Goal: Task Accomplishment & Management: Use online tool/utility

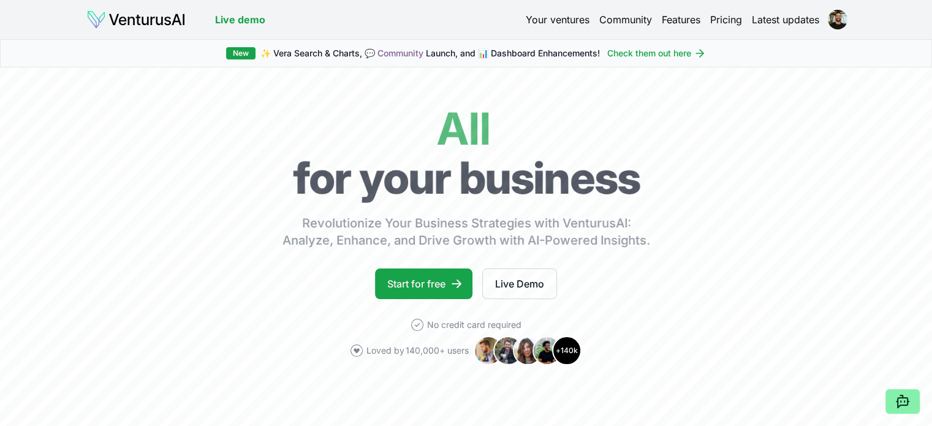
click at [115, 17] on img at bounding box center [135, 20] width 99 height 20
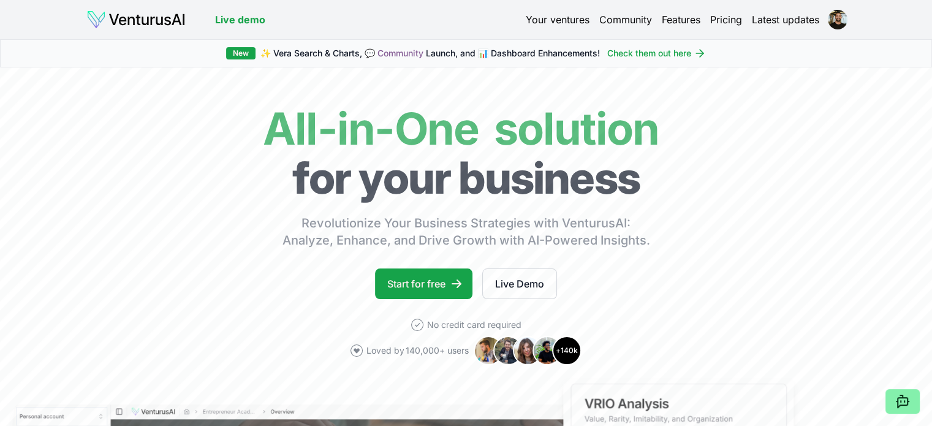
click at [566, 19] on link "Your ventures" at bounding box center [558, 19] width 64 height 15
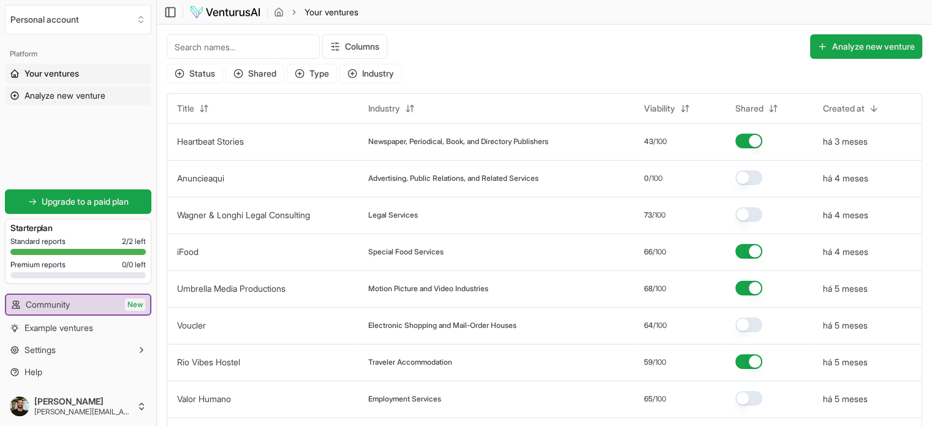
click at [17, 92] on icon at bounding box center [14, 95] width 7 height 7
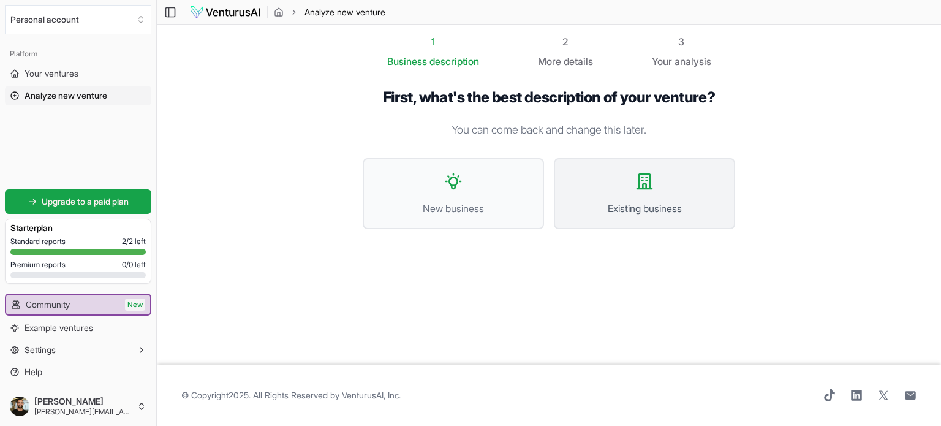
click at [637, 201] on span "Existing business" at bounding box center [645, 208] width 154 height 15
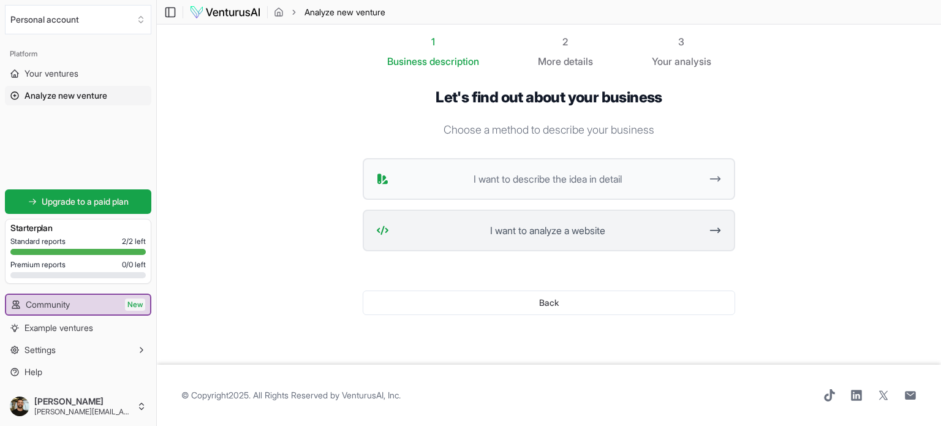
click at [613, 227] on span "I want to analyze a website" at bounding box center [547, 230] width 307 height 15
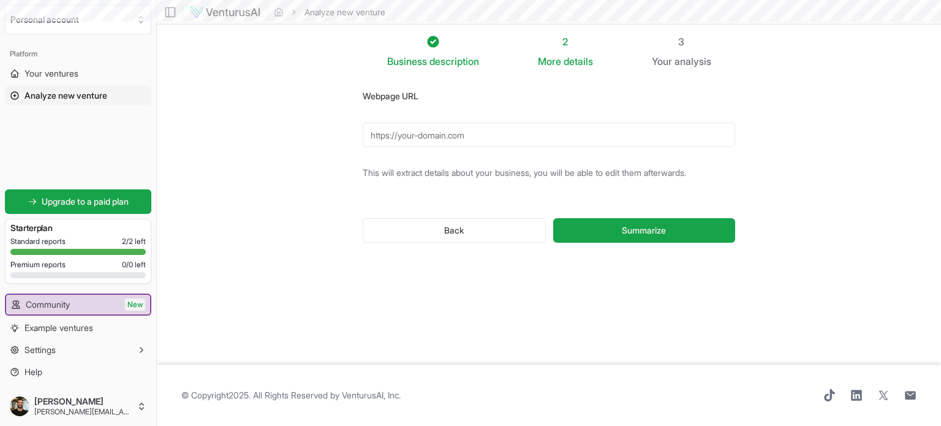
click at [555, 134] on input "Webpage URL" at bounding box center [549, 135] width 373 height 25
click at [515, 138] on input "Webpage URL" at bounding box center [549, 135] width 373 height 25
type input "[URL][DOMAIN_NAME]"
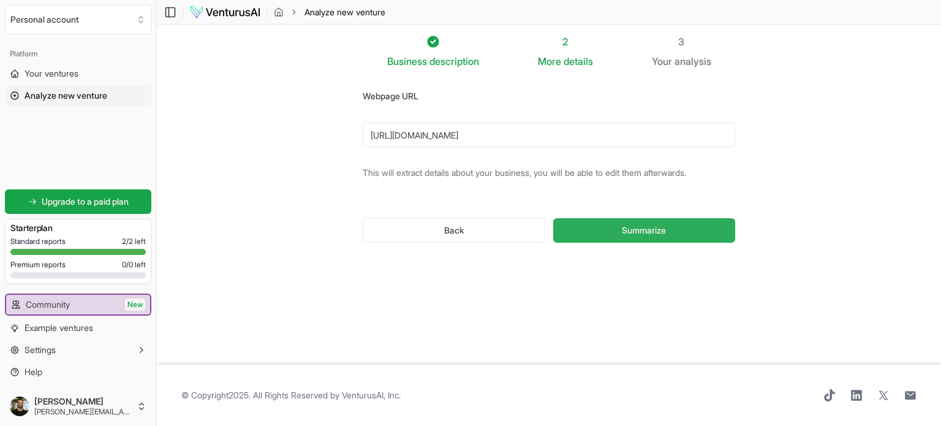
click at [628, 226] on span "Summarize" at bounding box center [644, 230] width 44 height 12
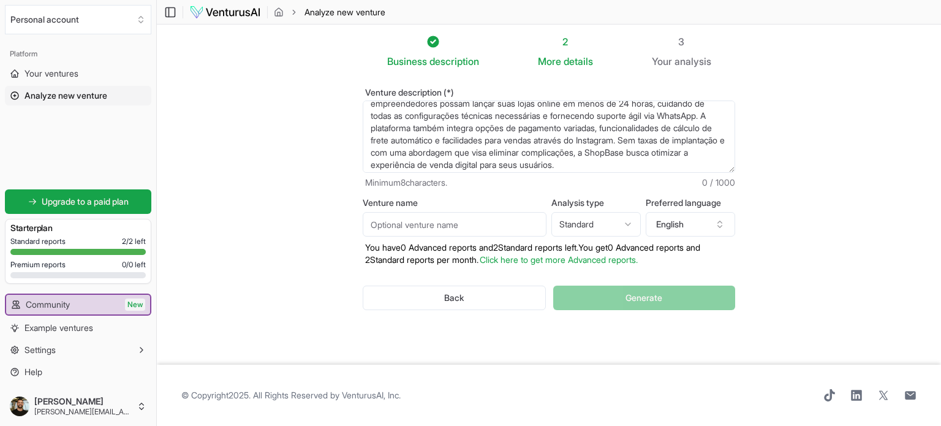
scroll to position [49, 0]
drag, startPoint x: 428, startPoint y: 115, endPoint x: 590, endPoint y: 174, distance: 172.8
click at [590, 174] on div "Venture description (*) ShopBase é uma plataforma de e-commerce que oferece sol…" at bounding box center [549, 138] width 373 height 101
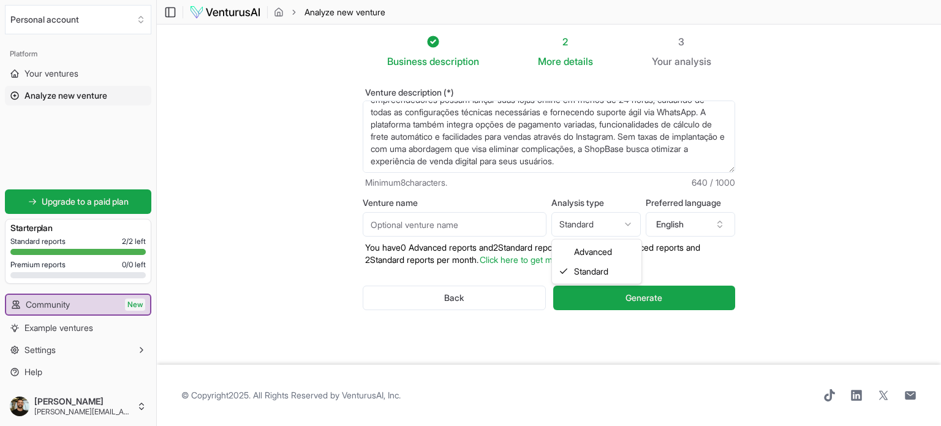
click at [604, 223] on html "We value your privacy We use cookies to enhance your browsing experience, serve…" at bounding box center [470, 213] width 941 height 426
click at [701, 223] on button "English" at bounding box center [690, 224] width 89 height 25
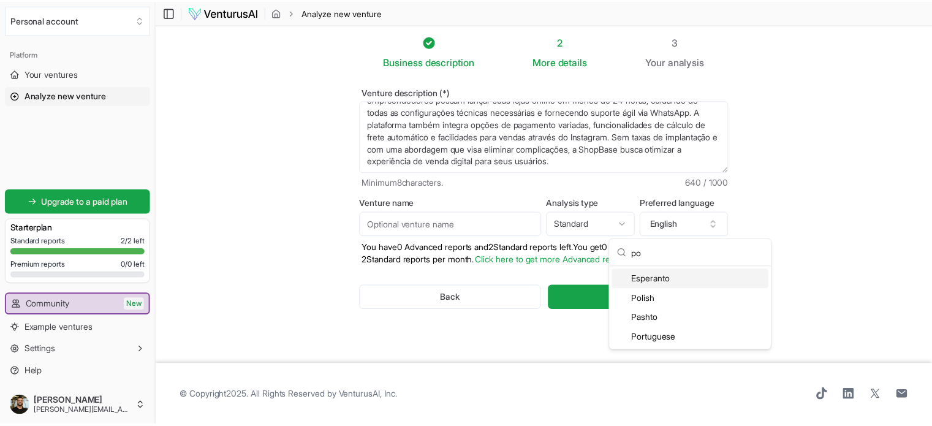
scroll to position [0, 0]
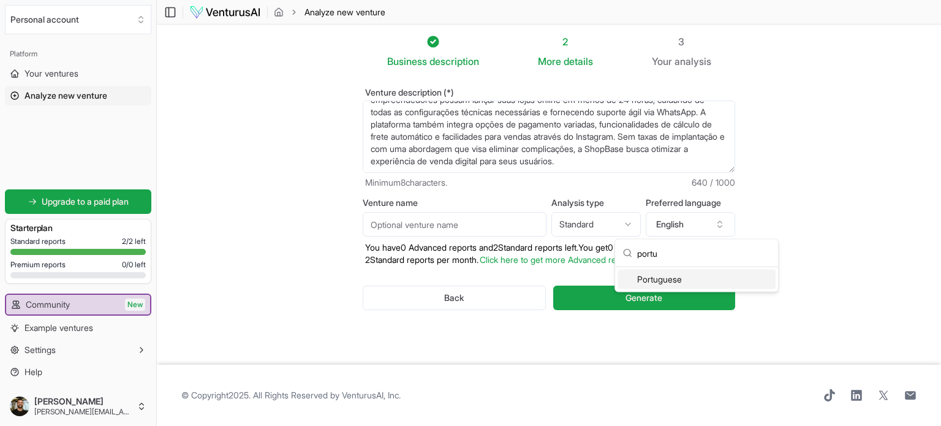
type input "portu"
click at [648, 278] on div "Portuguese" at bounding box center [697, 280] width 158 height 20
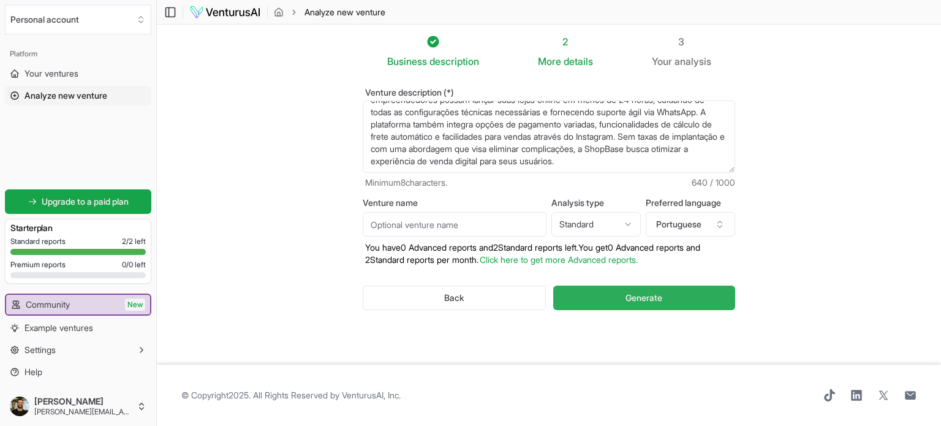
click at [658, 292] on span "Generate" at bounding box center [644, 298] width 37 height 12
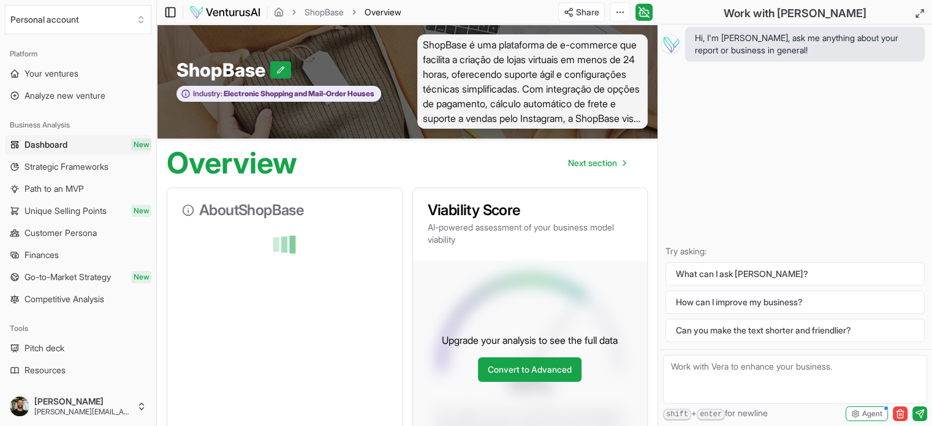
click at [169, 9] on icon at bounding box center [169, 11] width 0 height 9
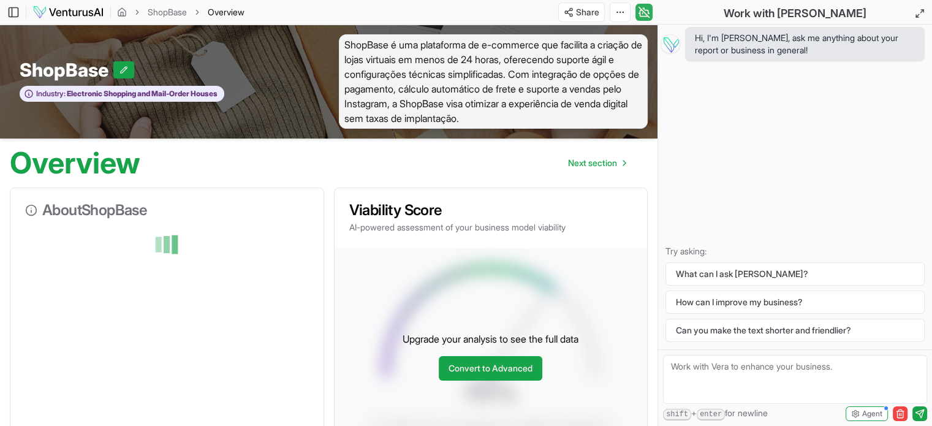
click at [643, 9] on icon at bounding box center [644, 12] width 12 height 15
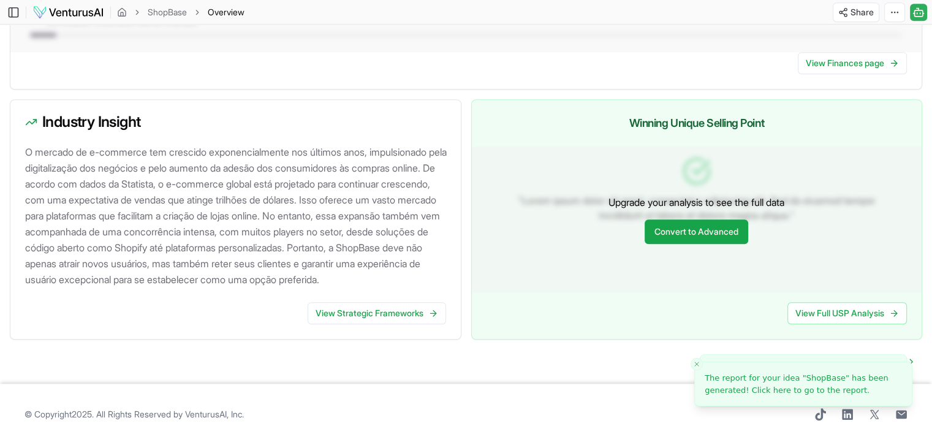
scroll to position [1173, 0]
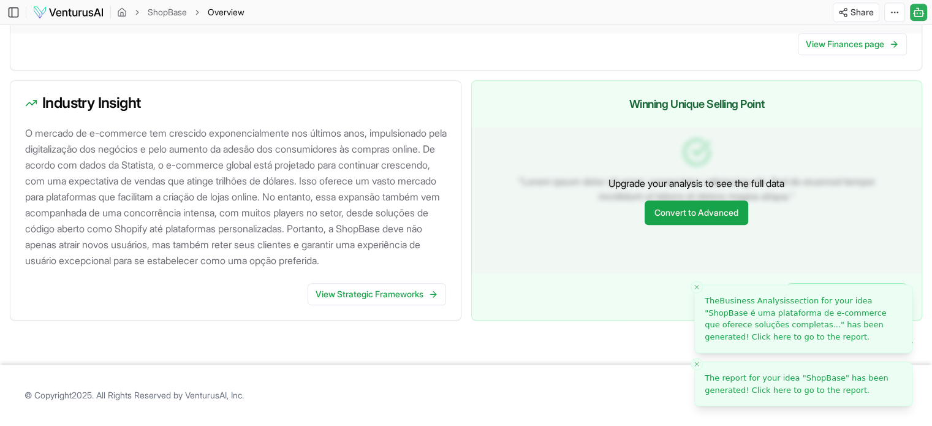
click at [694, 362] on icon "Close toast" at bounding box center [696, 363] width 7 height 7
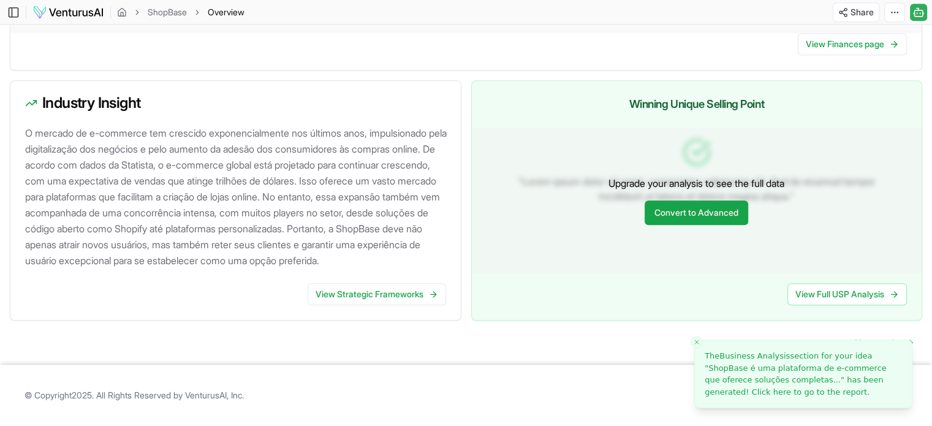
click at [694, 341] on icon "Close toast" at bounding box center [696, 342] width 7 height 7
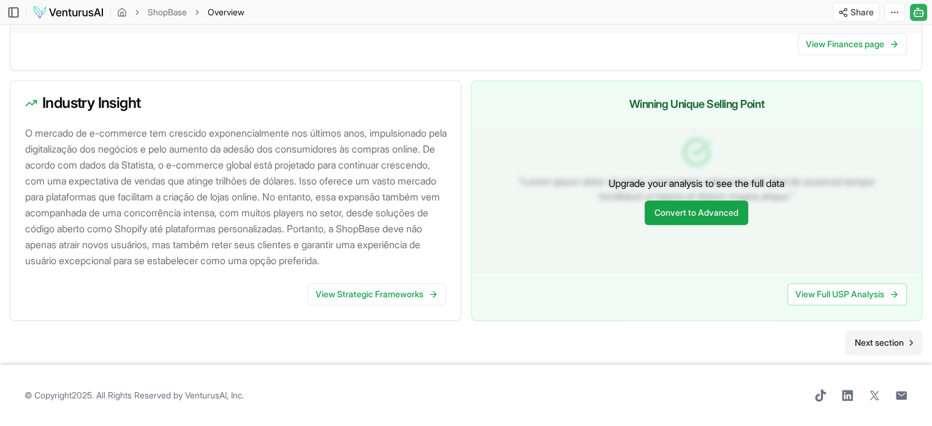
click at [890, 343] on span "Next section" at bounding box center [879, 343] width 49 height 12
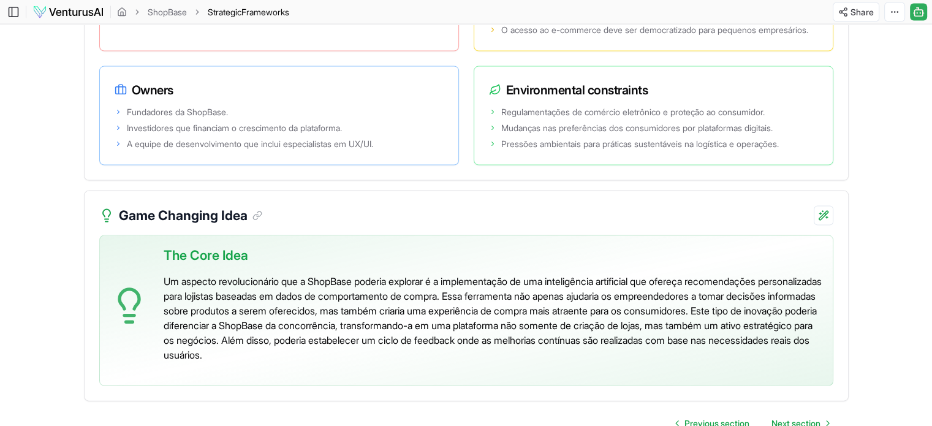
scroll to position [2613, 0]
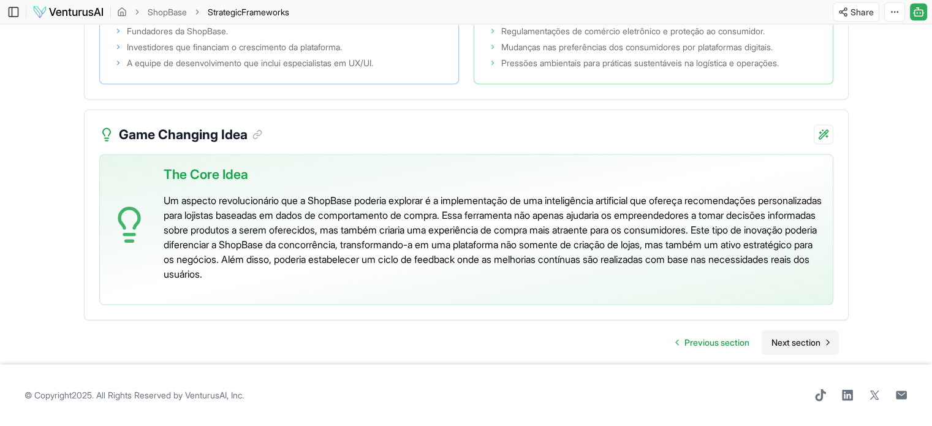
click at [806, 342] on span "Next section" at bounding box center [796, 343] width 49 height 12
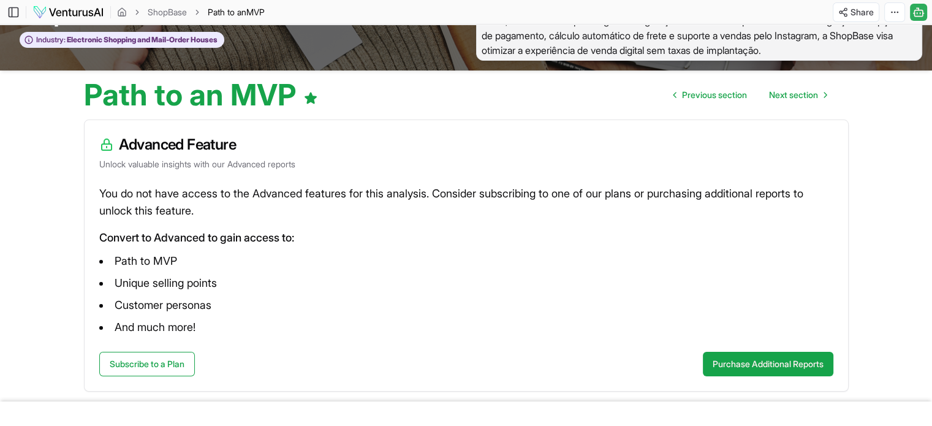
scroll to position [76, 0]
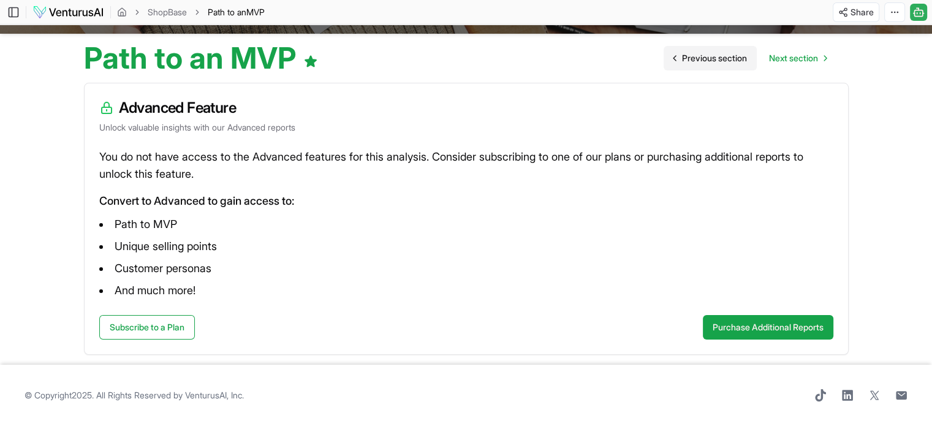
click at [712, 60] on span "Previous section" at bounding box center [714, 58] width 65 height 12
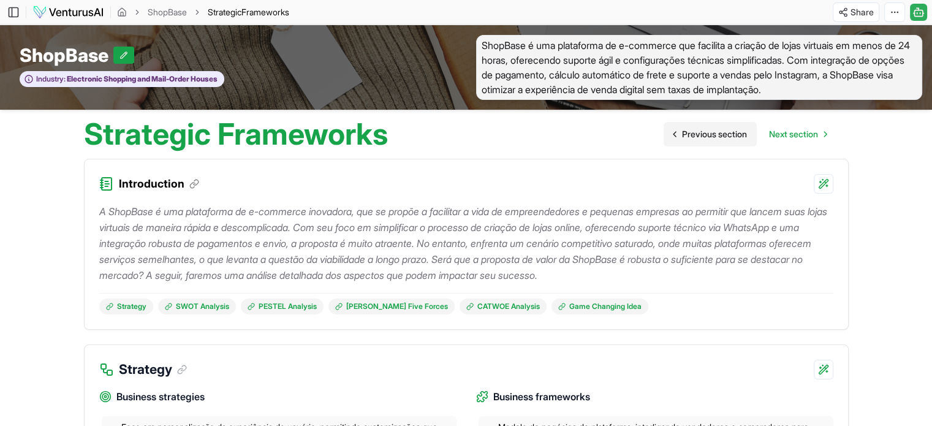
click at [709, 145] on link "Previous section" at bounding box center [710, 134] width 93 height 25
